Goal: Task Accomplishment & Management: Use online tool/utility

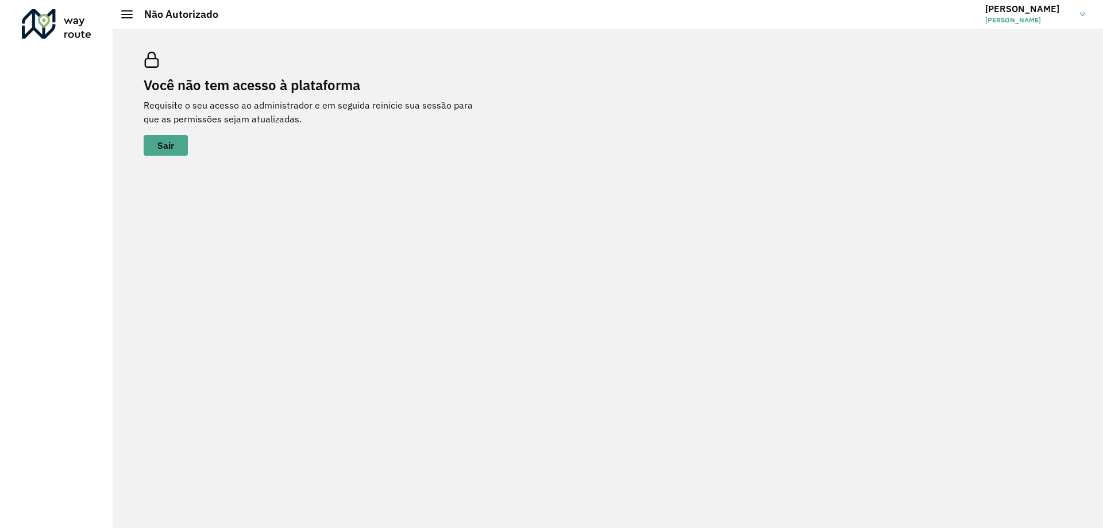
click at [335, 132] on div "Você não tem acesso à plataforma Requisite o seu acesso ao administrador e em s…" at bounding box center [316, 104] width 345 height 104
click at [1072, 16] on link "MIRIAM MIRIAM EDWIGES PEREIRA DE PAULA" at bounding box center [1039, 14] width 109 height 30
click at [1045, 59] on link "Encerrar sessão" at bounding box center [1037, 57] width 101 height 35
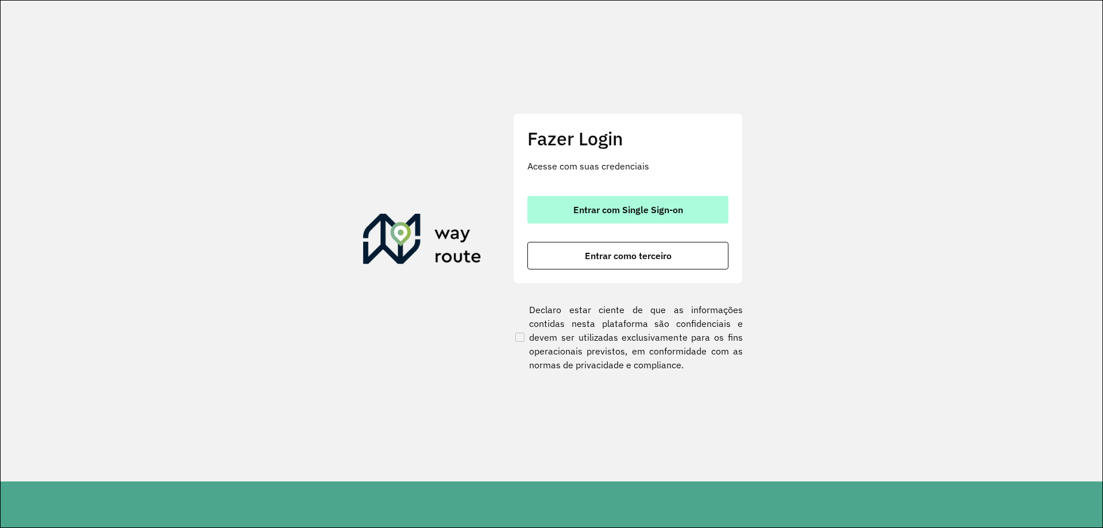
click at [685, 214] on button "Entrar com Single Sign-on" at bounding box center [627, 210] width 201 height 28
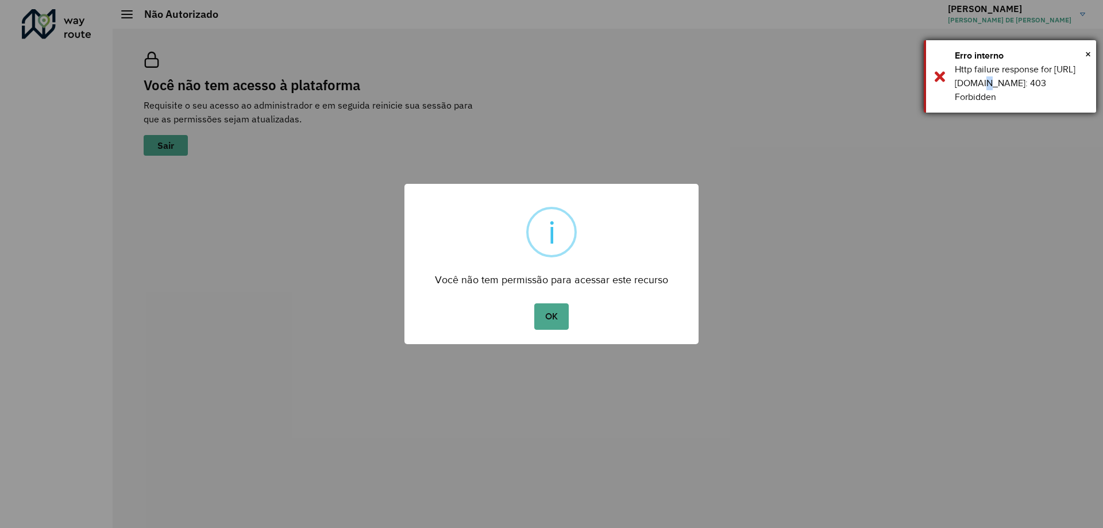
click at [998, 79] on div "Http failure response for [URL][DOMAIN_NAME]: 403 Forbidden" at bounding box center [1020, 83] width 133 height 41
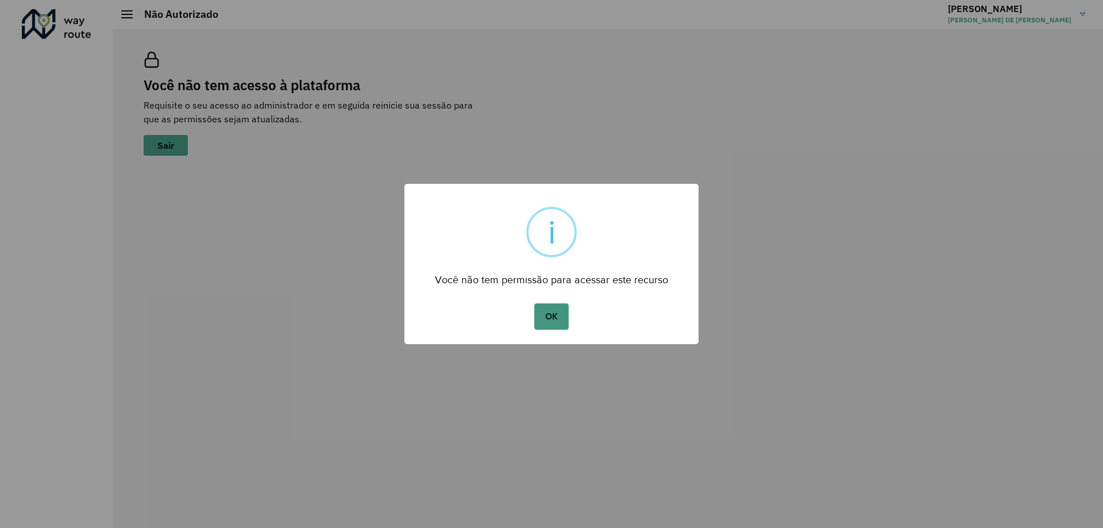
click at [566, 314] on button "OK" at bounding box center [551, 316] width 34 height 26
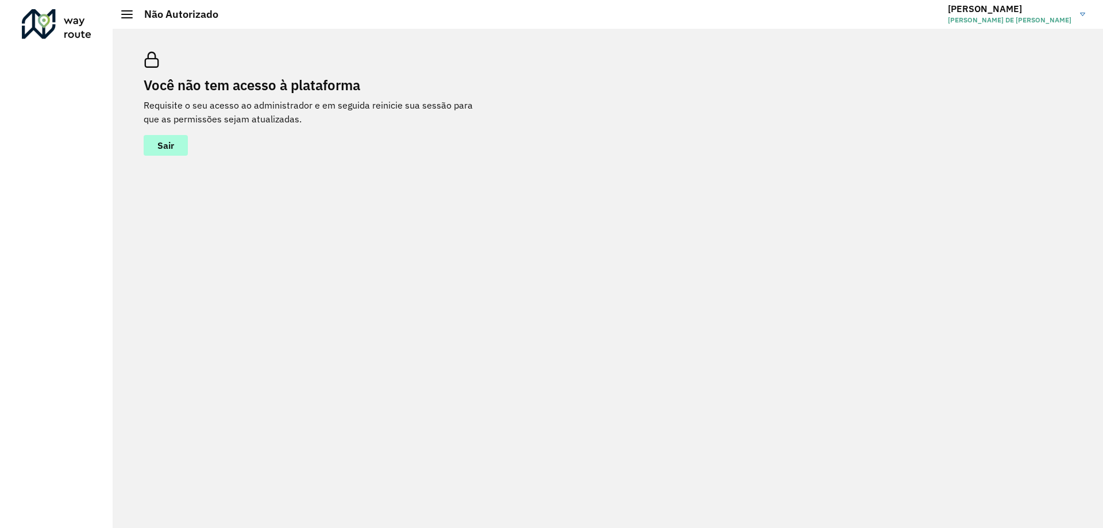
click at [183, 149] on button "Sair" at bounding box center [166, 145] width 44 height 21
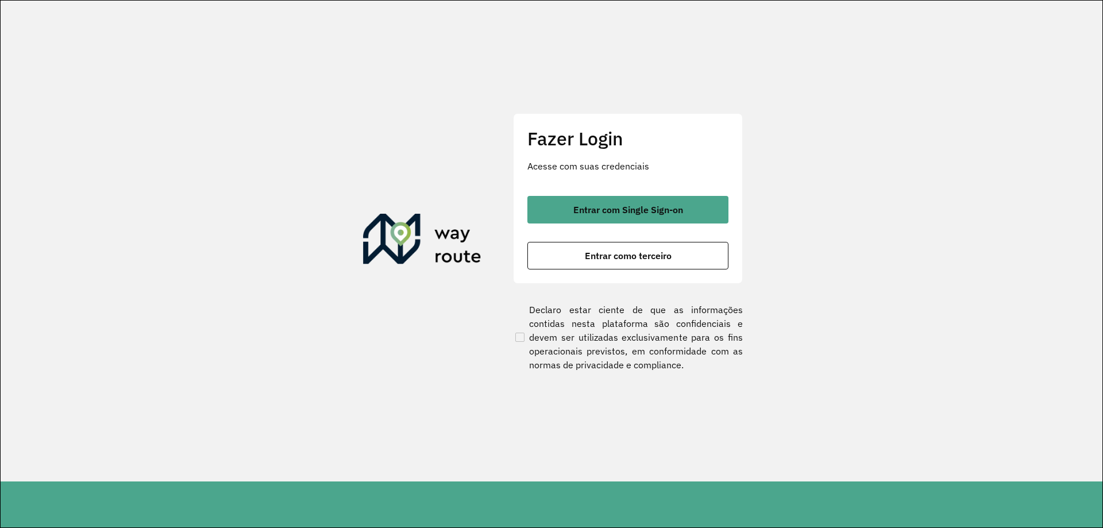
drag, startPoint x: 218, startPoint y: 105, endPoint x: 241, endPoint y: 14, distance: 93.0
click at [218, 105] on section "Fazer Login Acesse com suas credenciais Entrar com Single Sign-on Entrar como t…" at bounding box center [551, 241] width 1101 height 481
